Goal: Information Seeking & Learning: Learn about a topic

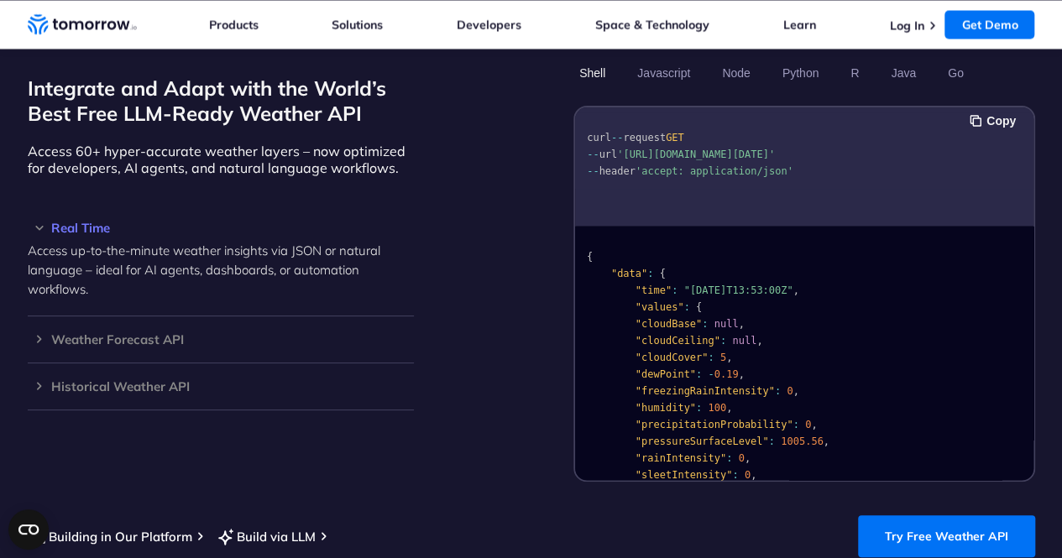
scroll to position [1466, 0]
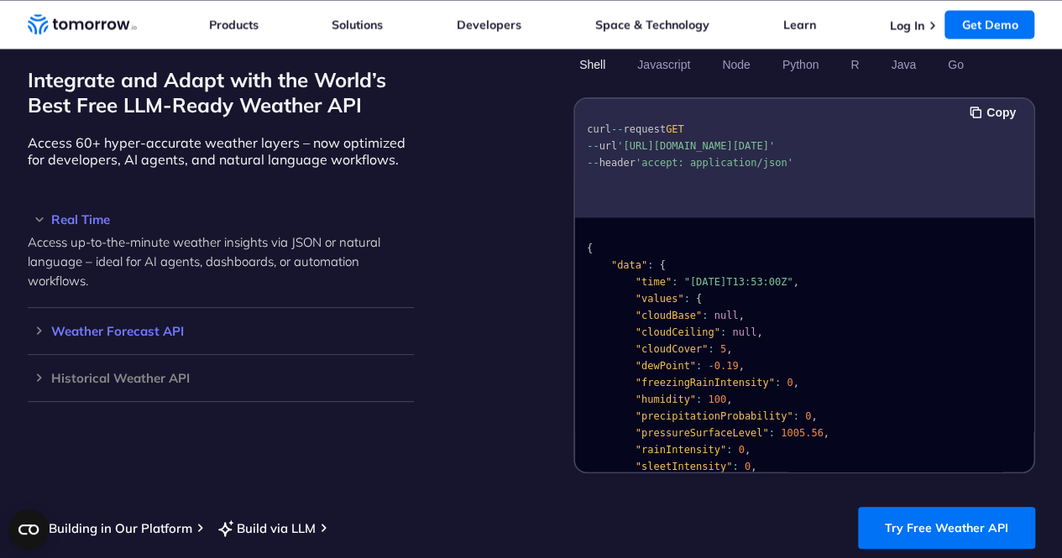
click at [29, 325] on h3 "Weather Forecast API" at bounding box center [221, 331] width 386 height 13
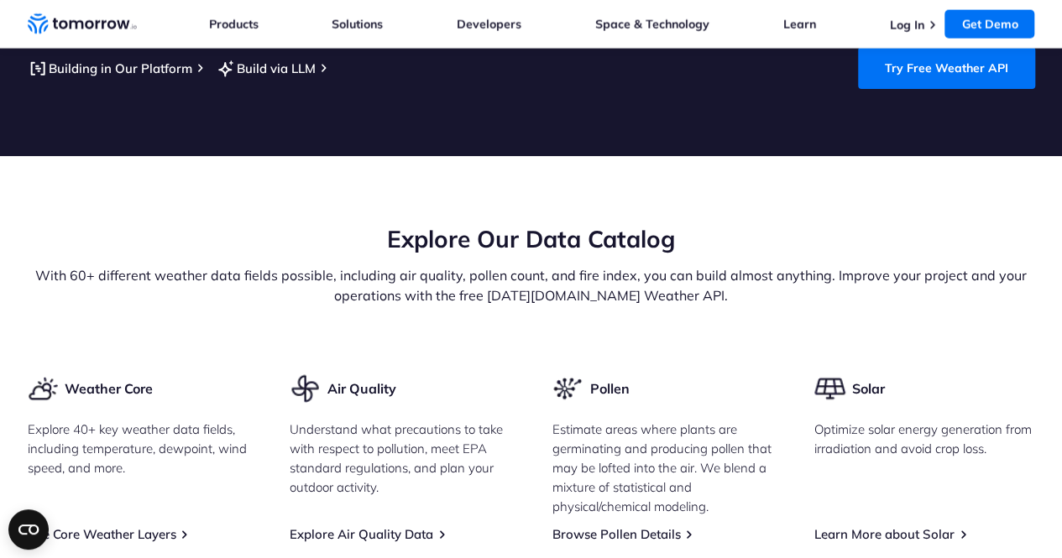
scroll to position [1927, 0]
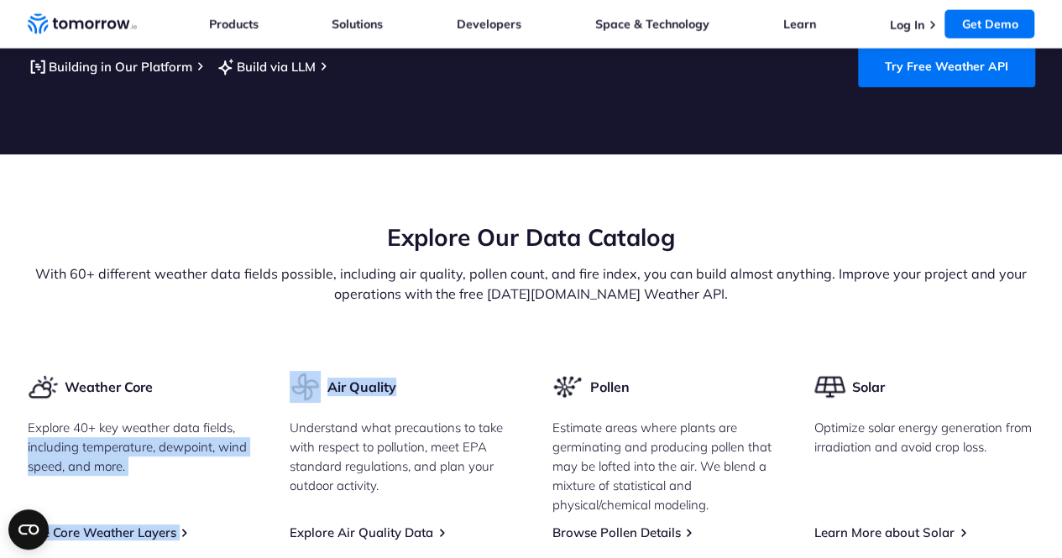
drag, startPoint x: 406, startPoint y: 366, endPoint x: 234, endPoint y: 368, distance: 172.1
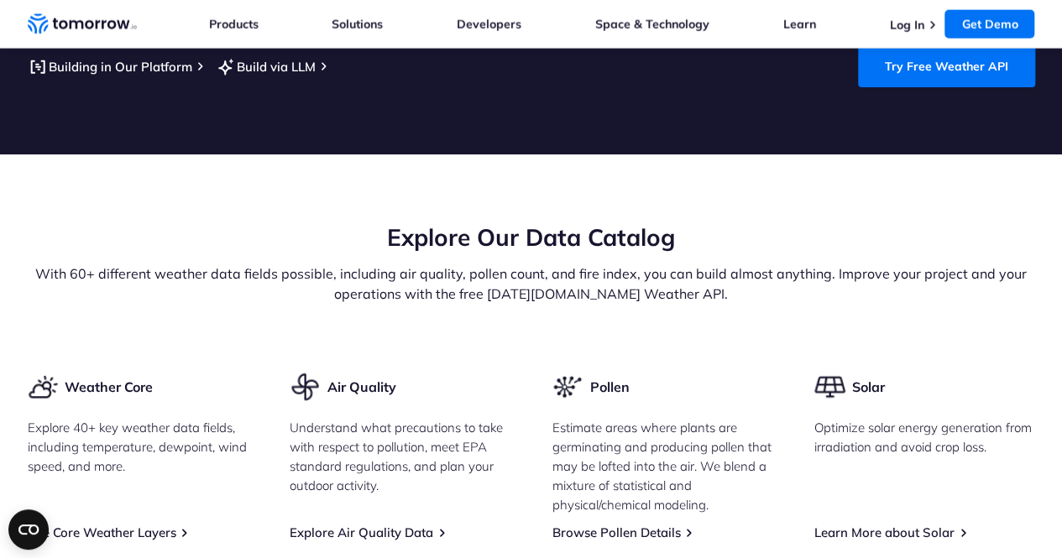
click at [367, 447] on p "Understand what precautions to take with respect to pollution, meet EPA standar…" at bounding box center [400, 456] width 221 height 77
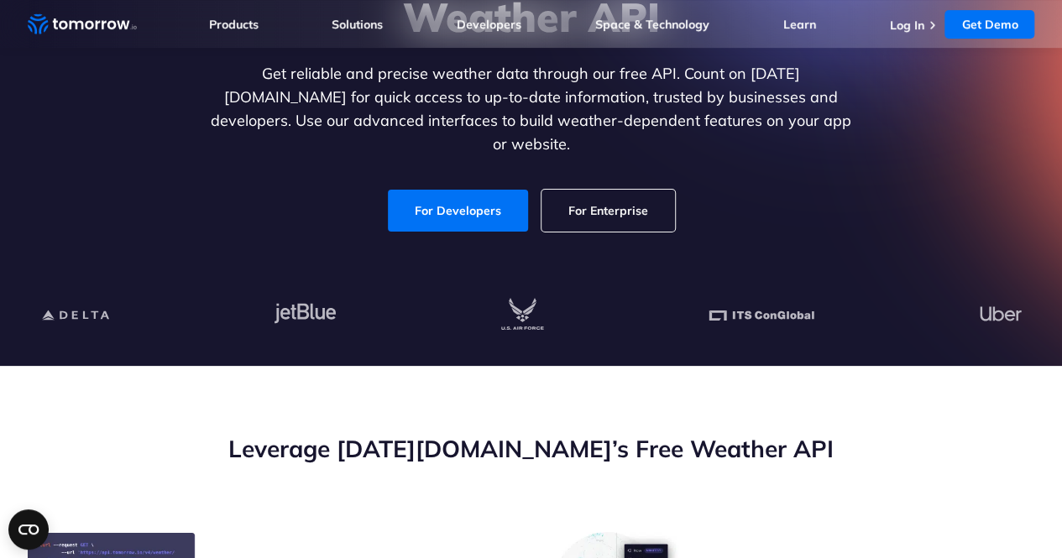
scroll to position [0, 0]
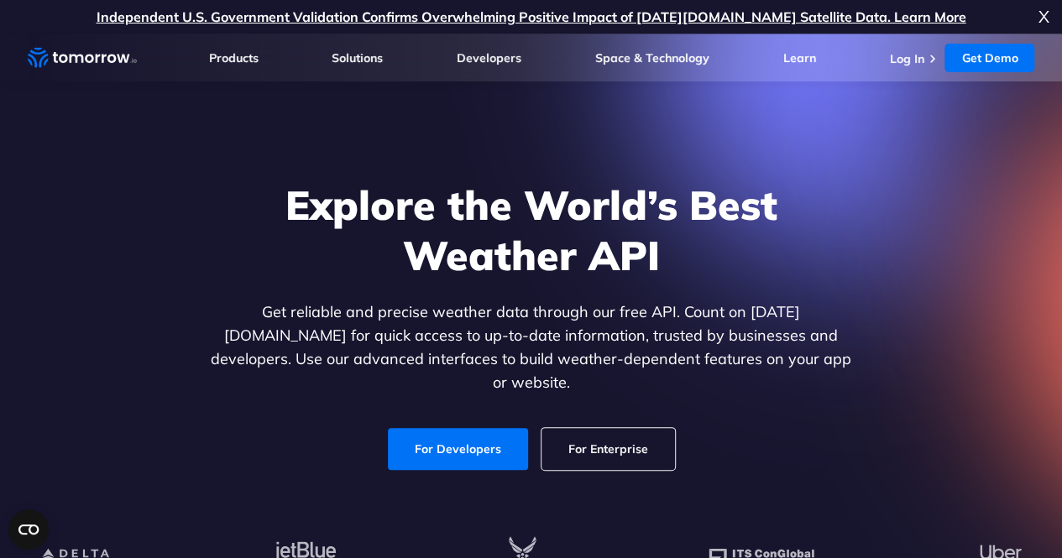
click at [433, 18] on link "Independent U.S. Government Validation Confirms Overwhelming Positive Impact of…" at bounding box center [532, 16] width 870 height 17
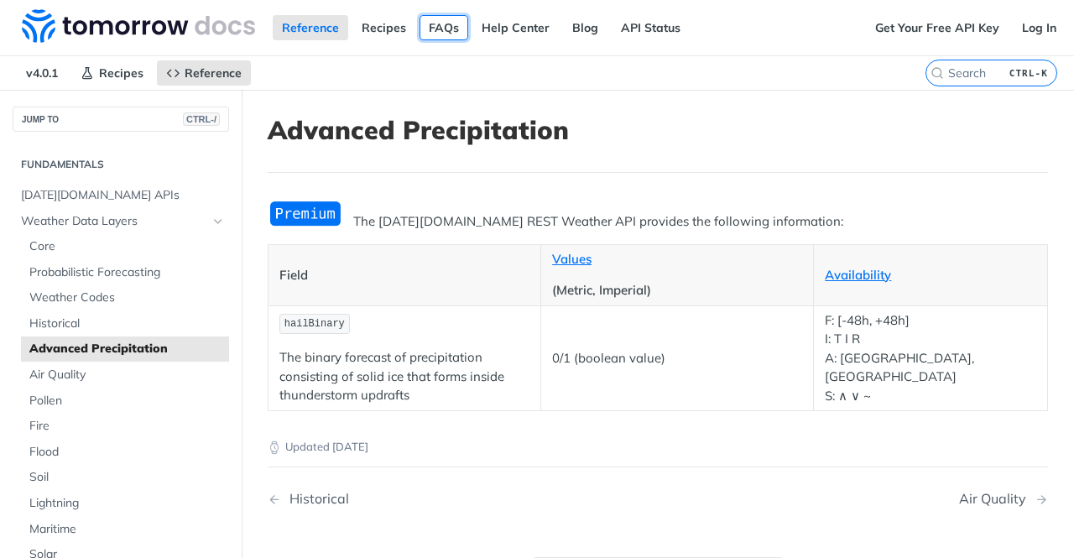
click at [443, 32] on link "FAQs" at bounding box center [444, 27] width 49 height 25
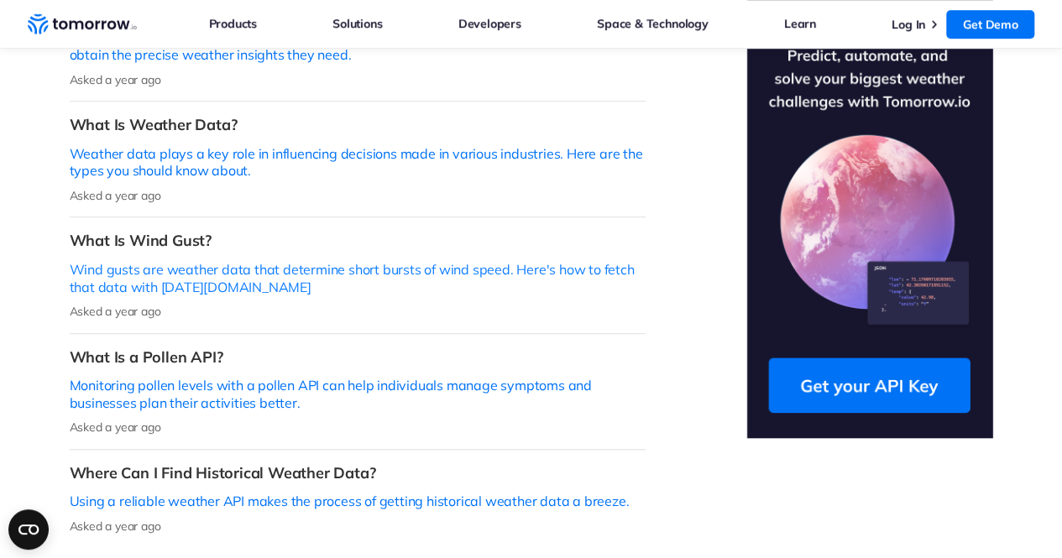
scroll to position [554, 0]
